Goal: Check status

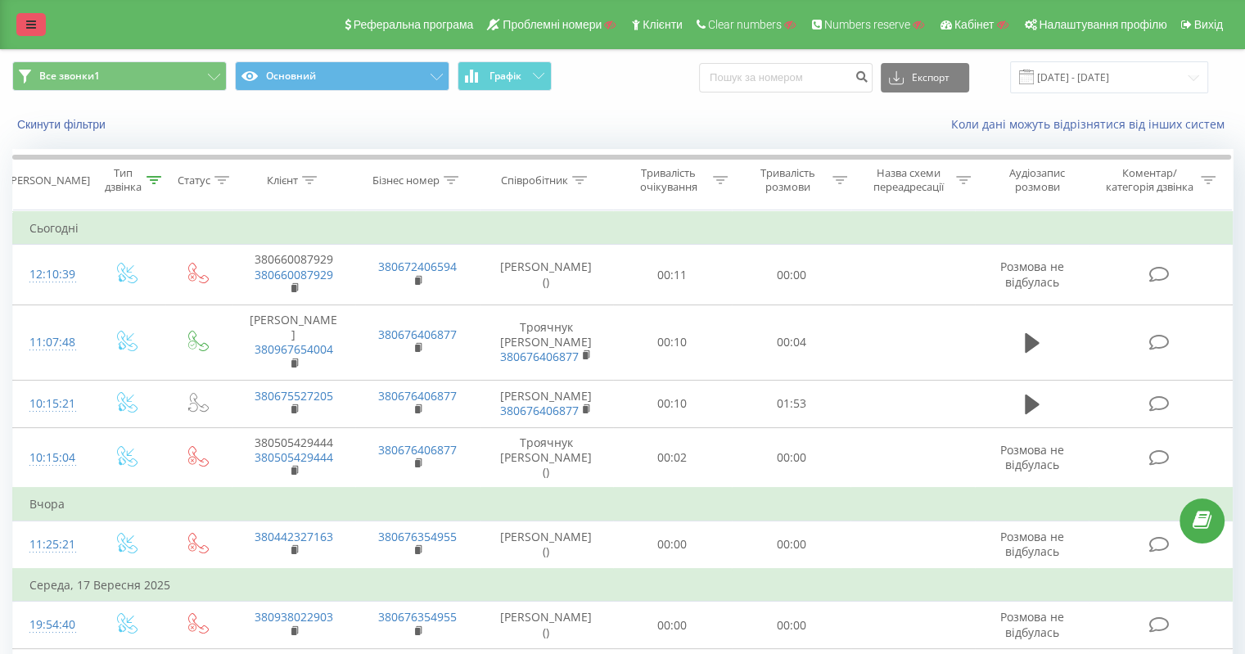
click at [39, 23] on link at bounding box center [30, 24] width 29 height 23
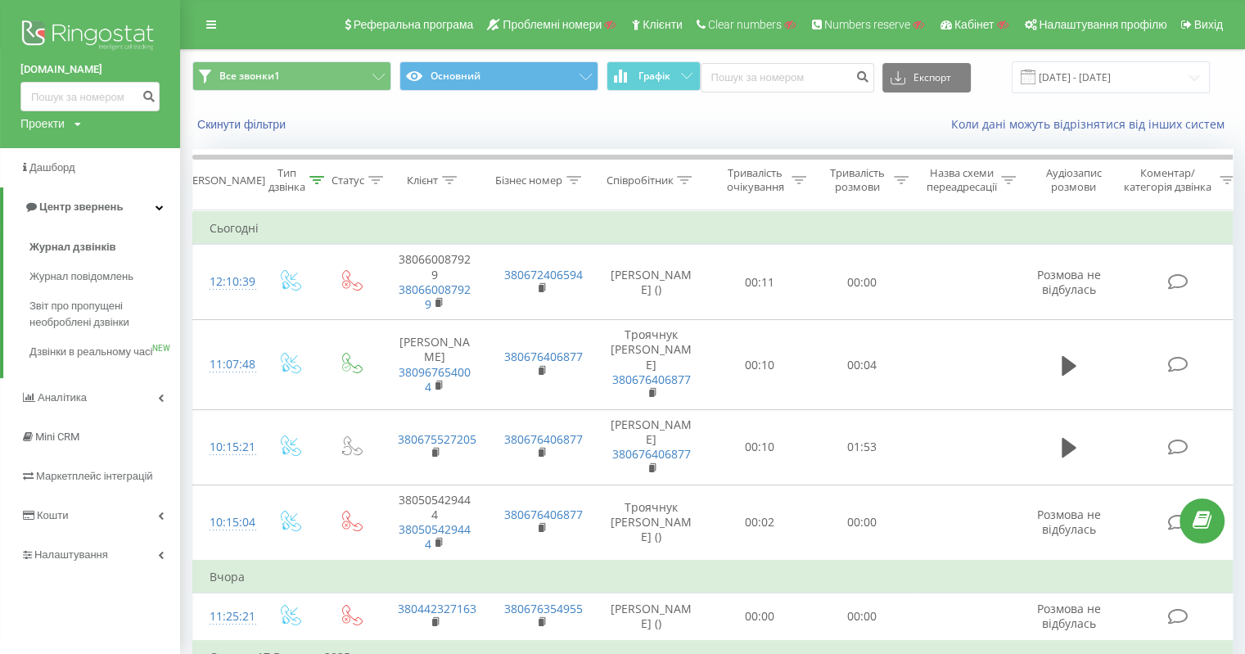
click at [49, 128] on div "Проекти" at bounding box center [42, 123] width 44 height 16
click at [50, 143] on input "text" at bounding box center [66, 149] width 82 height 24
paste input "elit-partner.taxi"
type input "elit-partner.taxi"
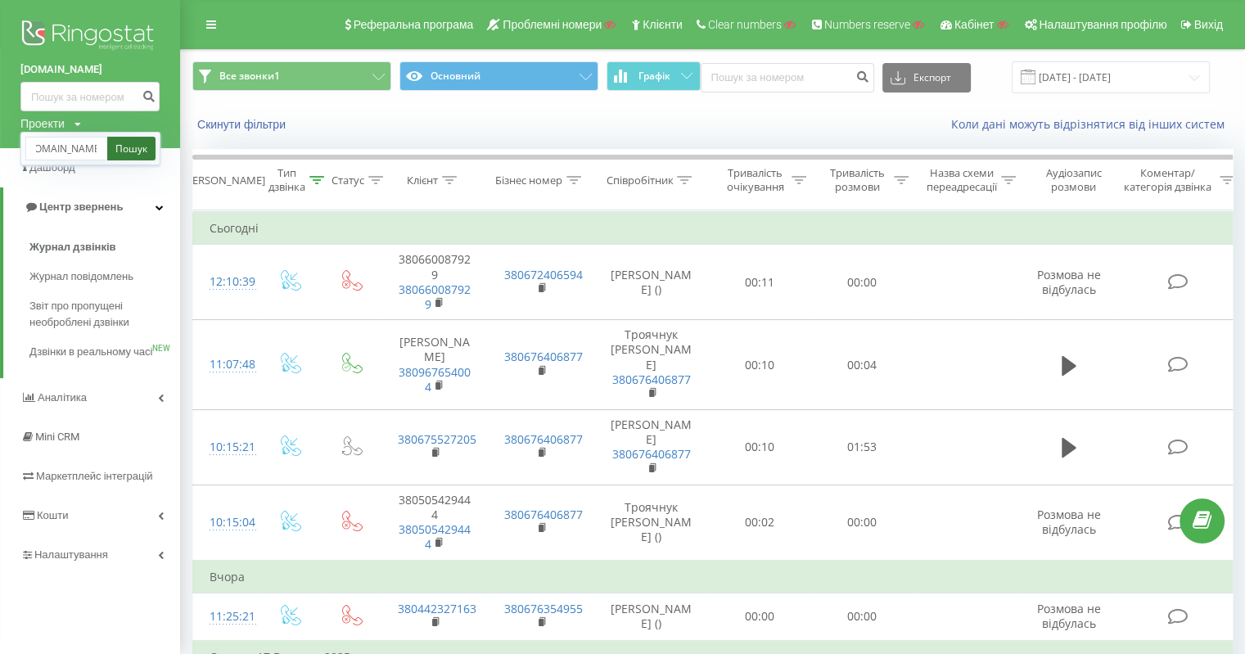
click at [115, 153] on link "Пошук" at bounding box center [131, 149] width 48 height 24
